Goal: Download file/media

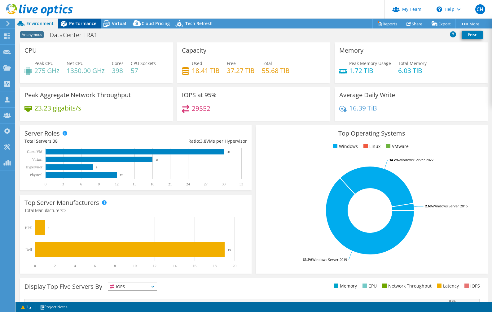
click at [82, 22] on span "Performance" at bounding box center [82, 23] width 27 height 6
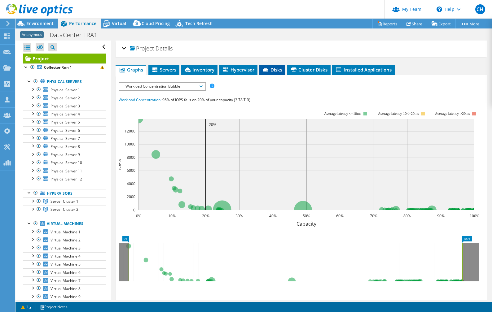
click at [277, 69] on span "Disks" at bounding box center [272, 70] width 20 height 6
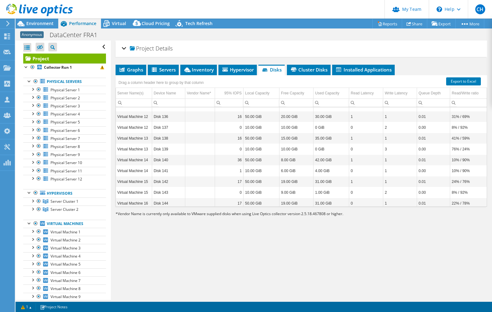
scroll to position [412, 0]
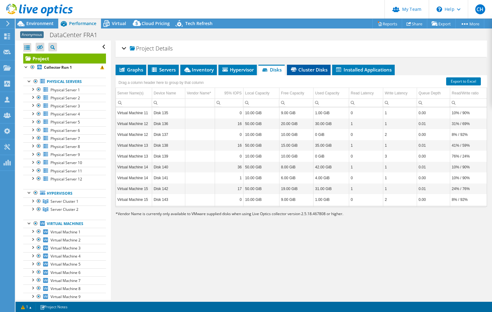
click at [309, 71] on span "Cluster Disks" at bounding box center [309, 70] width 38 height 6
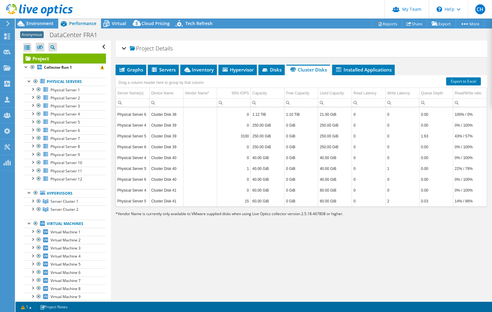
scroll to position [1334, 0]
click at [273, 71] on span "Disks" at bounding box center [272, 70] width 20 height 6
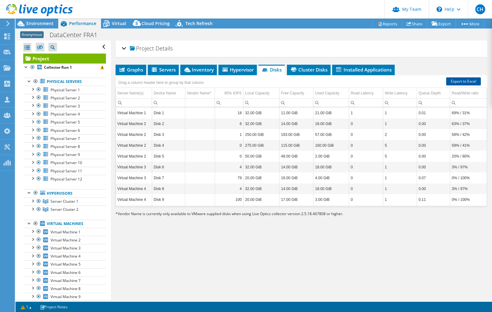
click at [468, 80] on link "Export to Excel" at bounding box center [463, 81] width 35 height 8
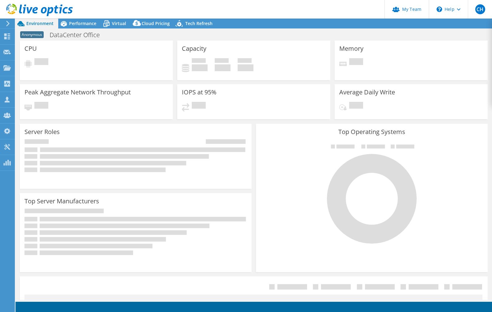
select select "USD"
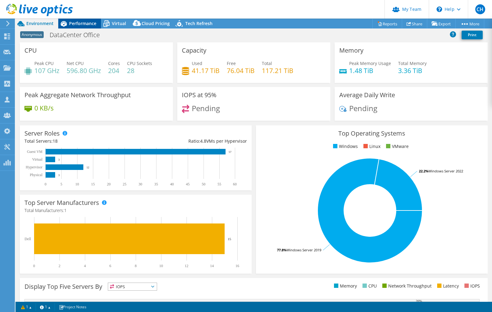
click at [86, 23] on span "Performance" at bounding box center [82, 23] width 27 height 6
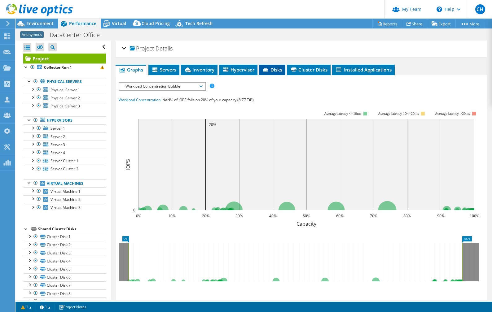
click at [280, 68] on span "Disks" at bounding box center [272, 70] width 20 height 6
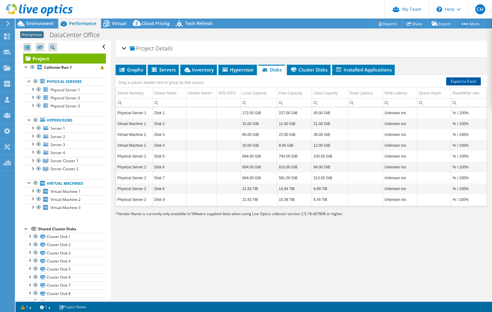
click at [469, 82] on link "Export to Excel" at bounding box center [463, 81] width 35 height 8
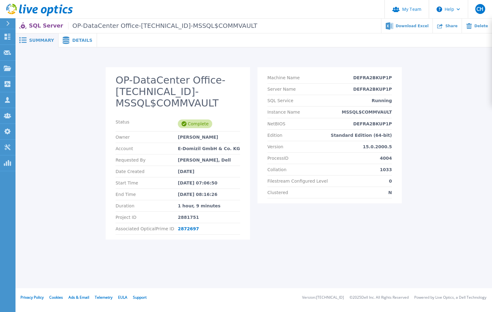
click at [80, 40] on span "Details" at bounding box center [82, 40] width 20 height 4
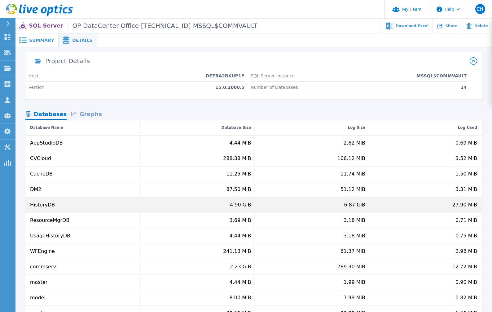
scroll to position [40, 0]
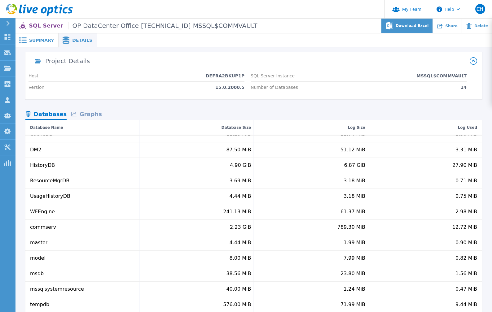
click at [419, 24] on span "Download Excel" at bounding box center [412, 26] width 33 height 4
